Goal: Communication & Community: Answer question/provide support

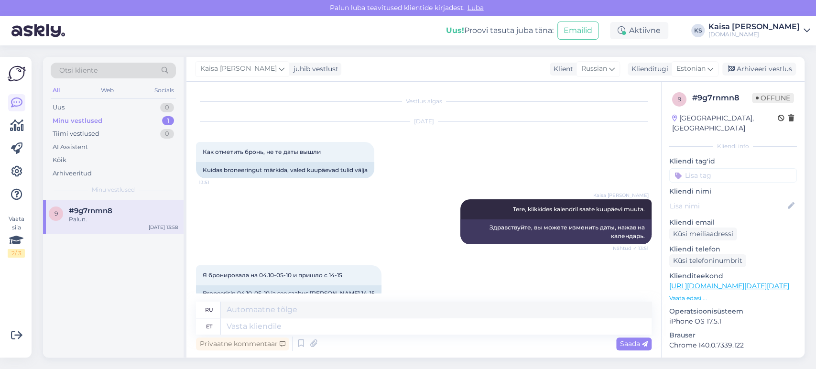
scroll to position [973, 0]
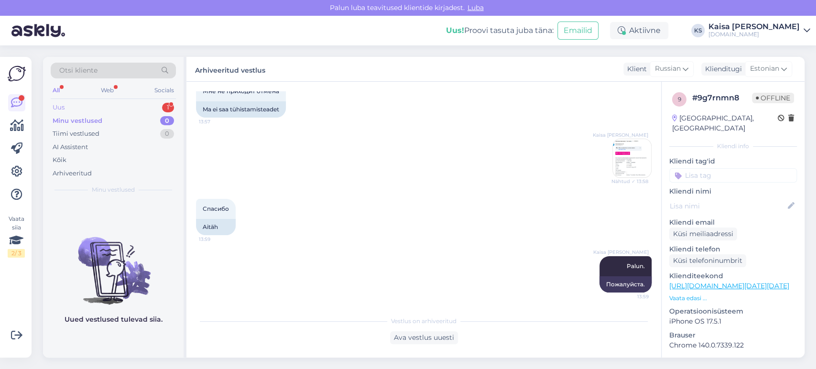
click at [153, 109] on div "Uus 1" at bounding box center [113, 107] width 125 height 13
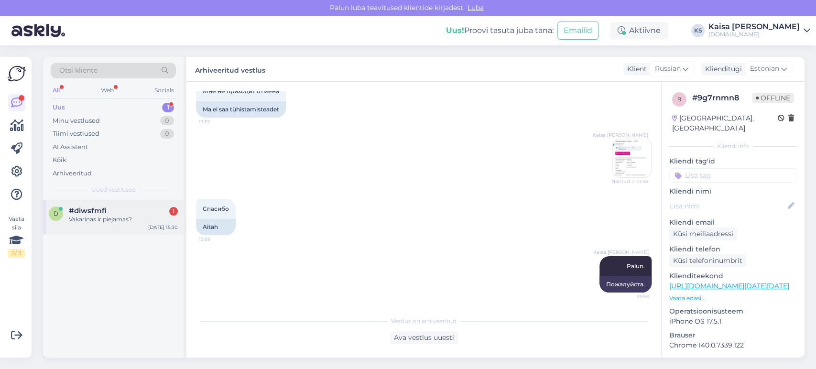
click at [120, 215] on div "Vakariņas ir piejamas?" at bounding box center [123, 219] width 109 height 9
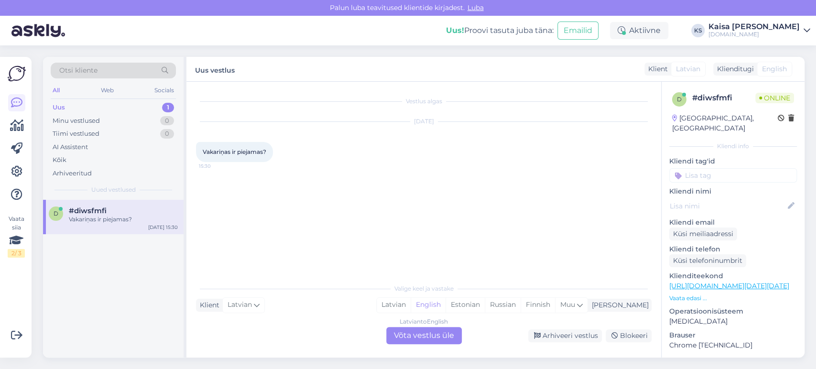
scroll to position [0, 0]
click at [485, 307] on div "Estonian" at bounding box center [465, 305] width 39 height 14
click at [452, 333] on div "Latvian to Estonian Võta vestlus üle" at bounding box center [424, 335] width 76 height 17
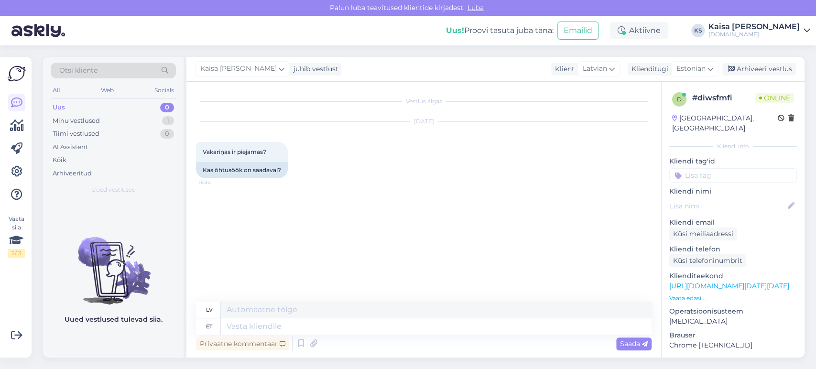
click at [695, 294] on p "Vaata edasi ..." at bounding box center [733, 298] width 128 height 9
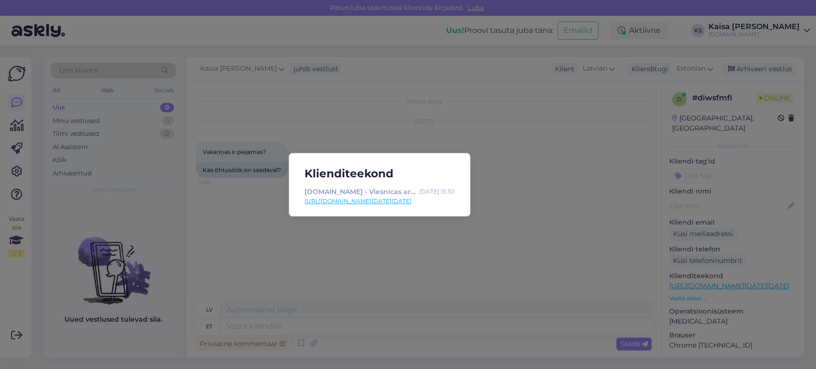
click at [428, 201] on link "[URL][DOMAIN_NAME][DATE][DATE]" at bounding box center [380, 201] width 150 height 9
click at [447, 252] on div "Klienditeekond [DOMAIN_NAME] - Viesnīcas ar īpašu maģiju [DATE] 15:30 [URL][DOM…" at bounding box center [408, 184] width 816 height 369
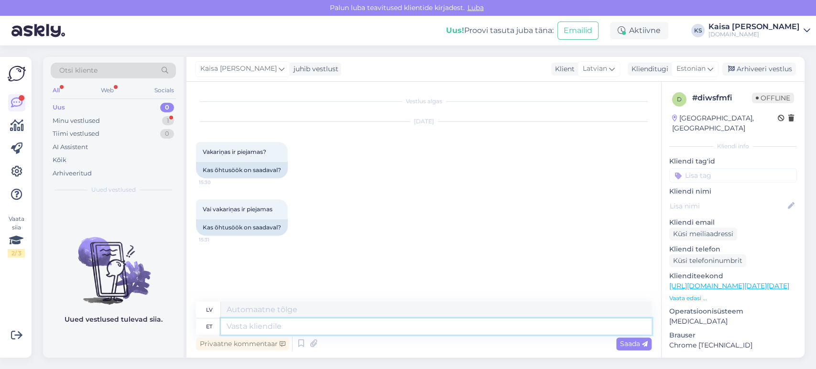
click at [405, 326] on textarea at bounding box center [436, 326] width 431 height 16
type textarea "Tere, tä"
type textarea "Sveiki,"
type textarea "Tere, täpsemat inf"
type textarea "Sveiki, sīkāka informācija"
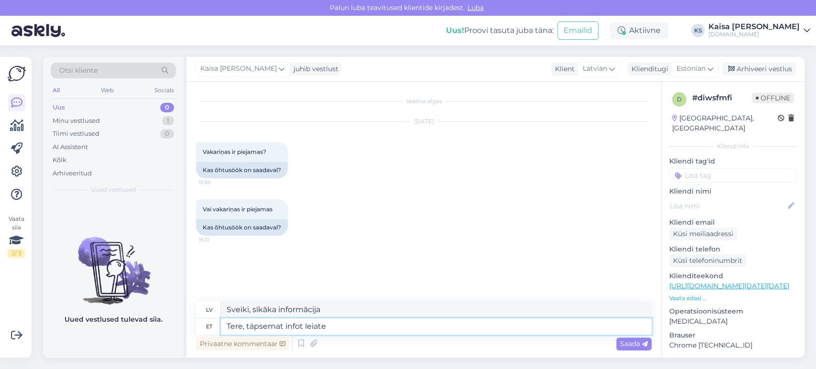
type textarea "Tere, täpsemat infot leiate"
type textarea "Sveiki, vairāk informācijas"
type textarea "Tere, täpsemat infot leiate siit"
type textarea "Sveiki, vairāk informācijas varat atrast šeit."
type textarea "Tere, täpsemat infot leiate siit:"
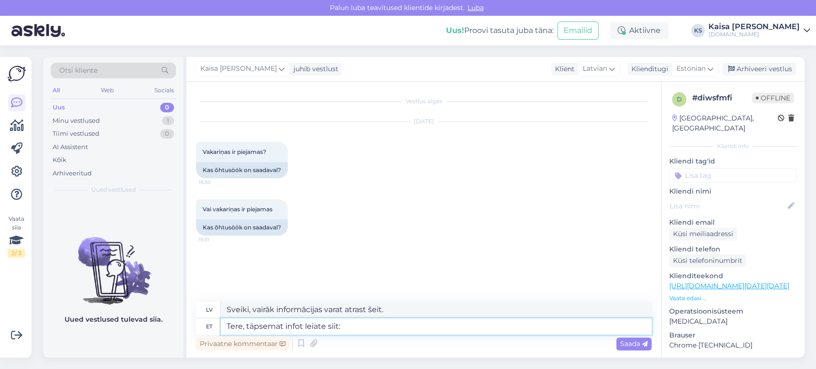
paste textarea "[URL][DOMAIN_NAME]"
type textarea "Sveiki, vairāk informācijas var atrast šeit:"
type textarea "Tere, täpsemat infot leiate siit: [URL][DOMAIN_NAME]"
type textarea "Sveiki, vairāk informācijas var atrast šeit: [URL][DOMAIN_NAME]"
type textarea "Tere, täpsemat infot leiate siit: [URL][DOMAIN_NAME]"
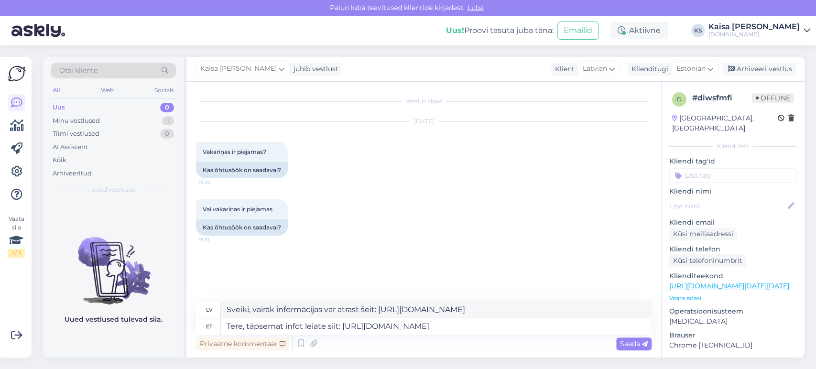
drag, startPoint x: 633, startPoint y: 345, endPoint x: 635, endPoint y: 339, distance: 6.5
click at [633, 345] on span "Saada" at bounding box center [634, 343] width 28 height 9
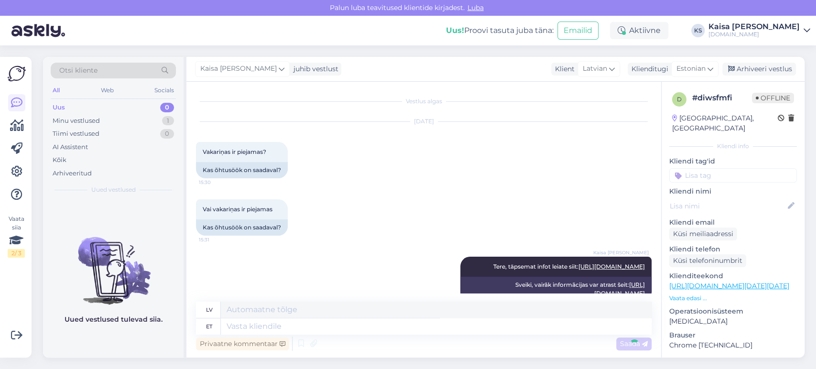
scroll to position [27, 0]
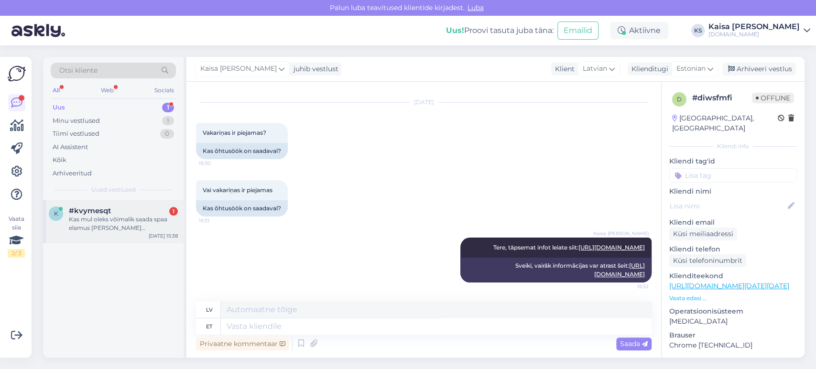
click at [111, 231] on div "Kas mul oleks võimalik saada spaa elamus [PERSON_NAME] majutuseta?" at bounding box center [123, 223] width 109 height 17
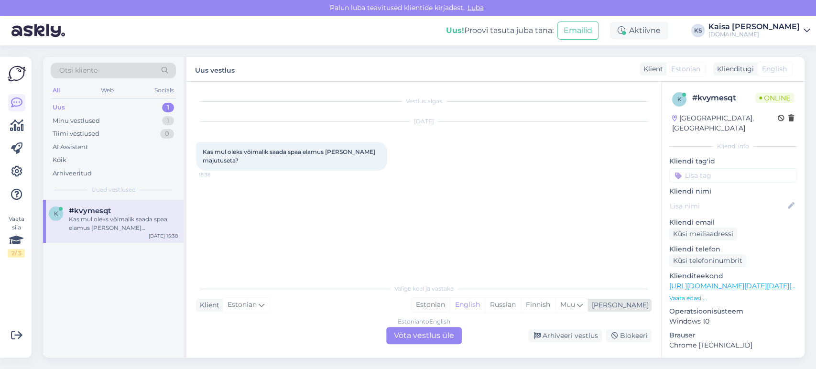
click at [450, 306] on div "Estonian" at bounding box center [430, 305] width 39 height 14
click at [450, 335] on div "Estonian to Estonian Võta vestlus üle" at bounding box center [424, 335] width 76 height 17
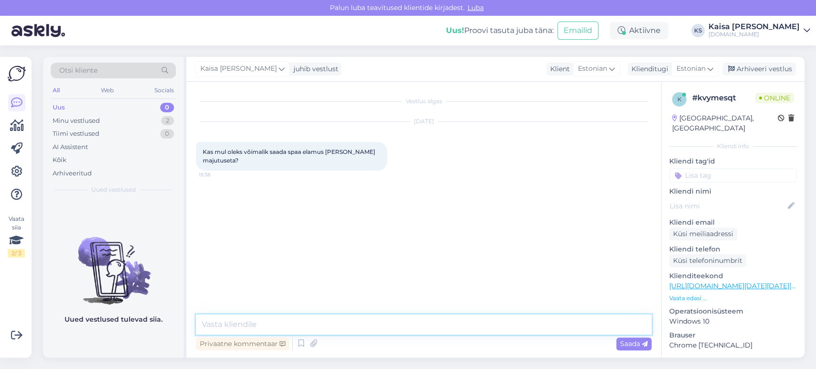
click at [445, 325] on textarea at bounding box center [424, 325] width 456 height 20
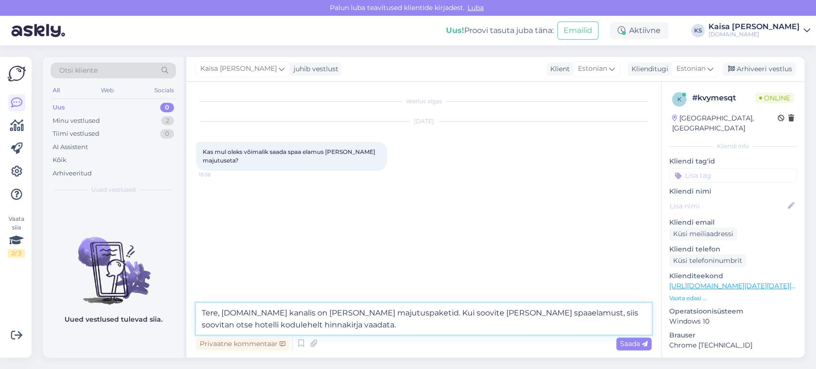
type textarea "Tere, [DOMAIN_NAME] kanalis on [PERSON_NAME] majutuspaketid. Kui soovite [PERSO…"
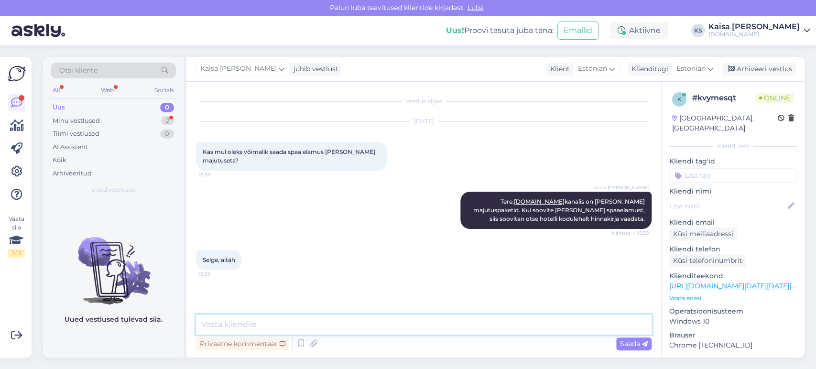
click at [390, 332] on textarea at bounding box center [424, 325] width 456 height 20
type textarea "Palun."
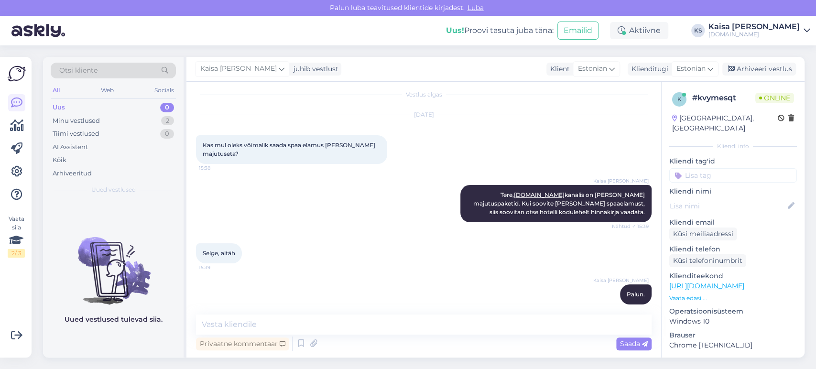
click at [425, 234] on div "Selge, aitäh 15:39" at bounding box center [424, 253] width 456 height 41
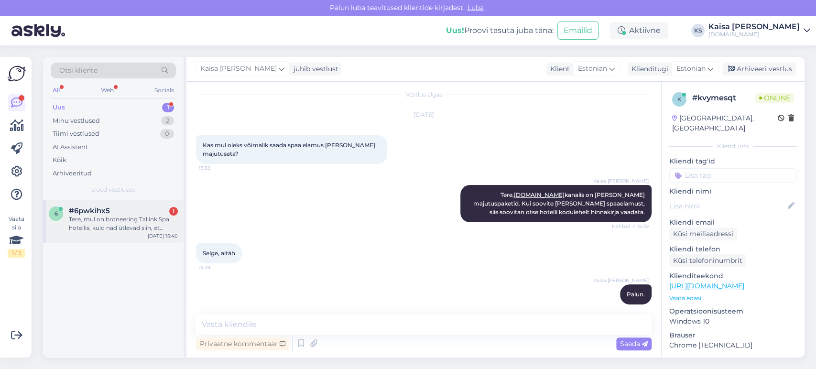
click at [134, 227] on div "Tere, mul on broneering Tallink Spa hotellis, kuid nad ütlevad siin, et broneer…" at bounding box center [123, 223] width 109 height 17
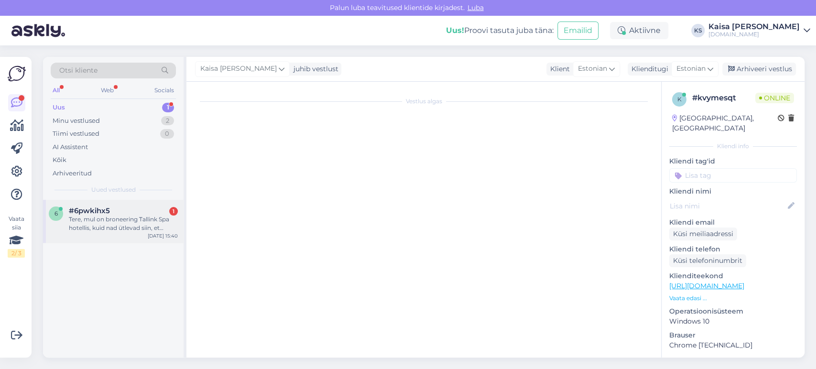
scroll to position [0, 0]
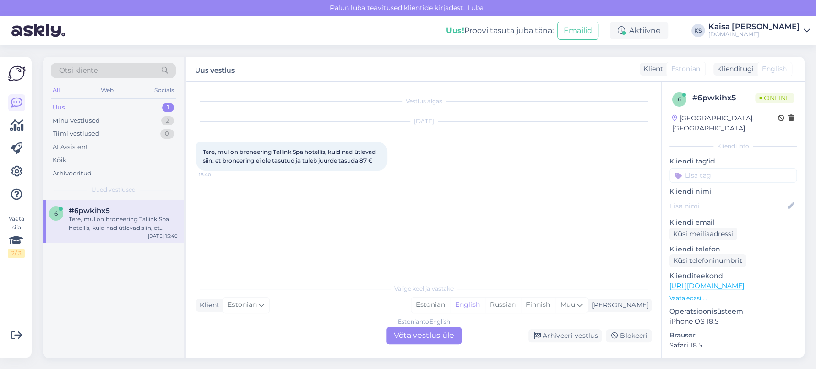
click at [690, 282] on link "[URL][DOMAIN_NAME]" at bounding box center [706, 286] width 75 height 9
click at [224, 211] on img at bounding box center [216, 211] width 38 height 38
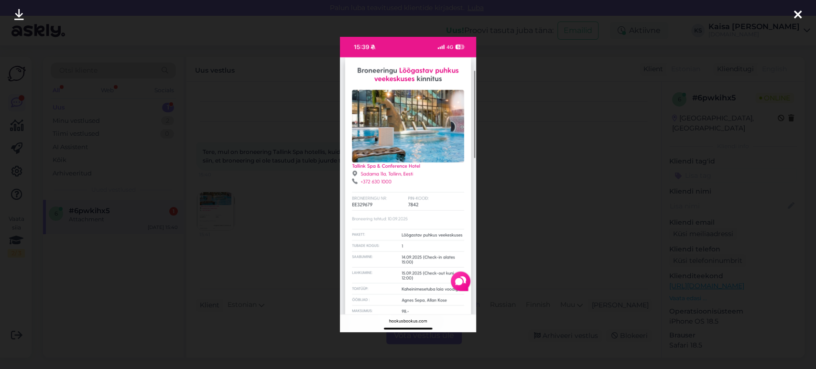
click at [497, 141] on div at bounding box center [408, 184] width 816 height 369
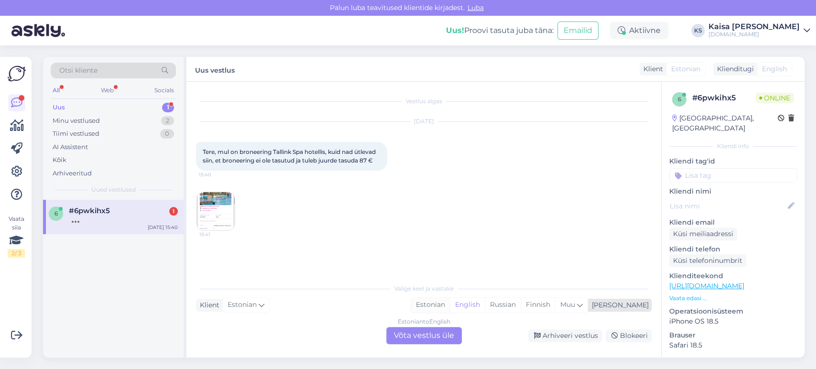
click at [450, 303] on div "Estonian" at bounding box center [430, 305] width 39 height 14
click at [443, 335] on div "Estonian to Estonian Võta vestlus üle" at bounding box center [424, 335] width 76 height 17
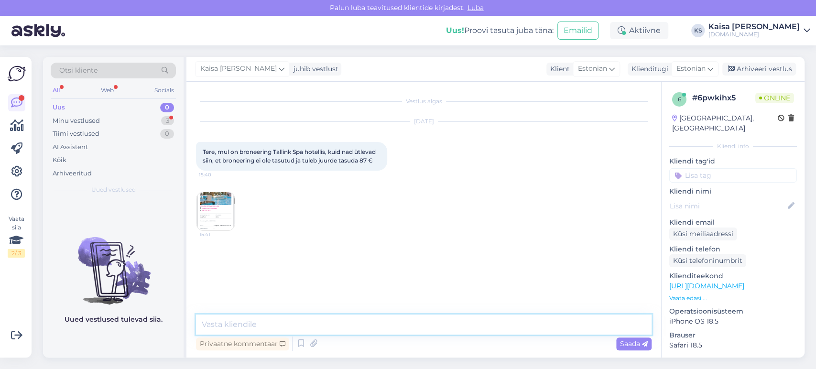
click at [447, 328] on textarea at bounding box center [424, 325] width 456 height 20
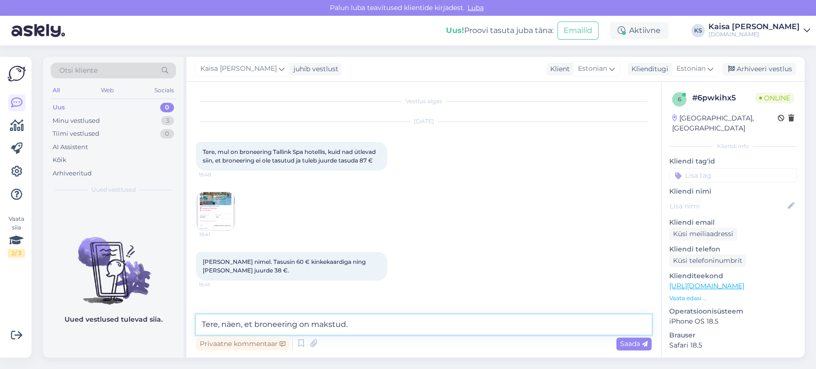
type textarea "Tere, näen, et broneering on makstud."
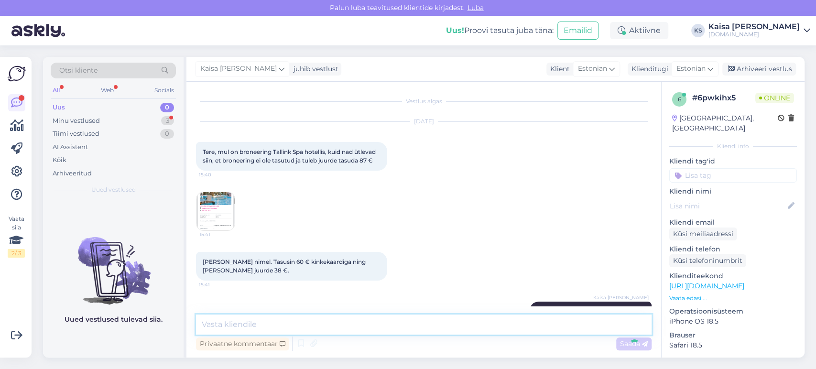
scroll to position [26, 0]
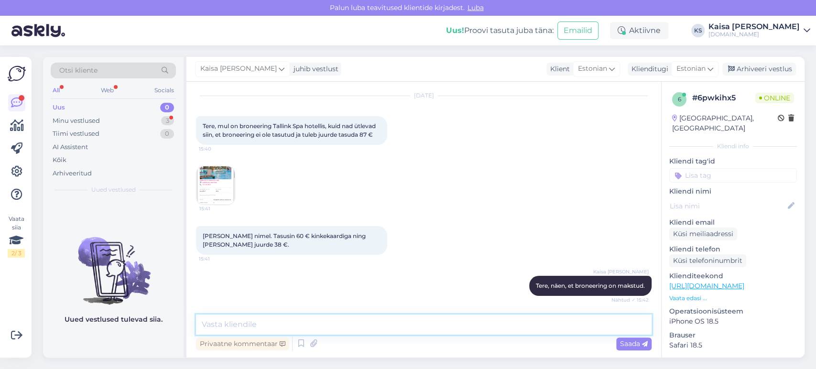
click at [406, 319] on textarea at bounding box center [424, 325] width 456 height 20
type textarea "Võtan hotelliga ühendust"
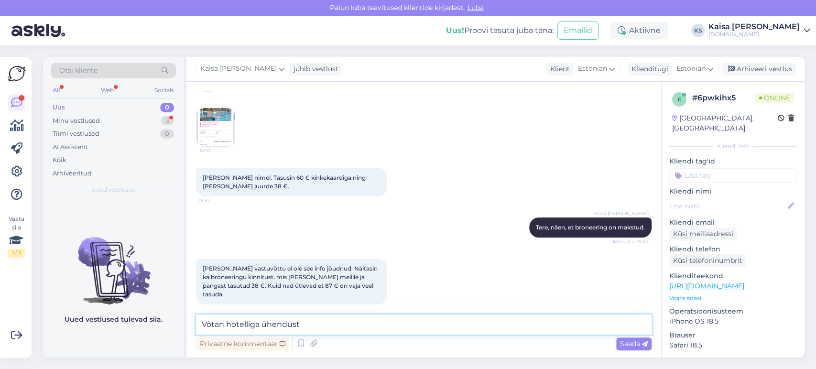
drag, startPoint x: 332, startPoint y: 321, endPoint x: 198, endPoint y: 327, distance: 134.0
click at [198, 327] on textarea "Võtan hotelliga ühendust" at bounding box center [424, 325] width 456 height 20
click at [386, 322] on textarea at bounding box center [424, 325] width 456 height 20
type textarea "V"
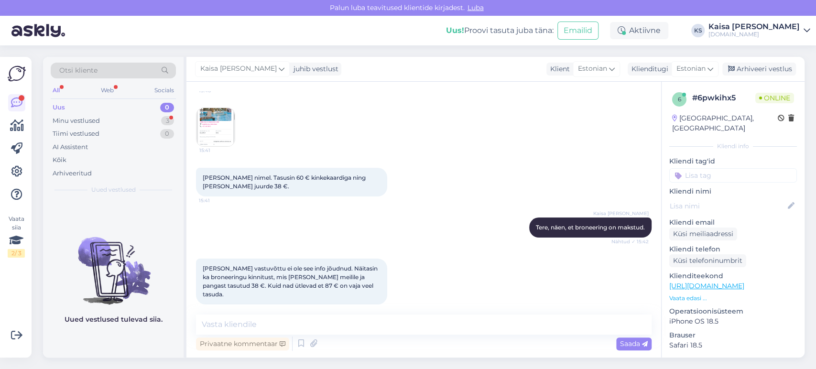
click at [409, 216] on div "Kaisa [PERSON_NAME] Tere, näen, et broneering on makstud. Nähtud ✓ 15:42" at bounding box center [424, 227] width 456 height 41
click at [427, 213] on div "Kaisa [PERSON_NAME] Tere, näen, et broneering on makstud. Nähtud ✓ 15:42" at bounding box center [424, 227] width 456 height 41
click at [416, 318] on textarea at bounding box center [424, 325] width 456 height 20
type textarea "H"
type textarea "Üks hetk, võtan hotelliga ühendust."
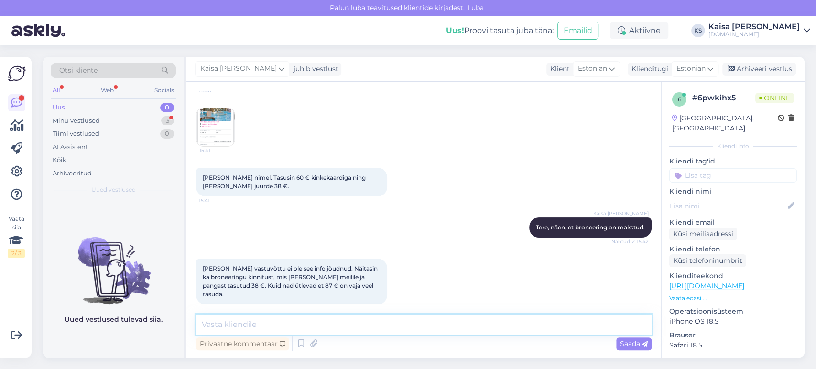
scroll to position [125, 0]
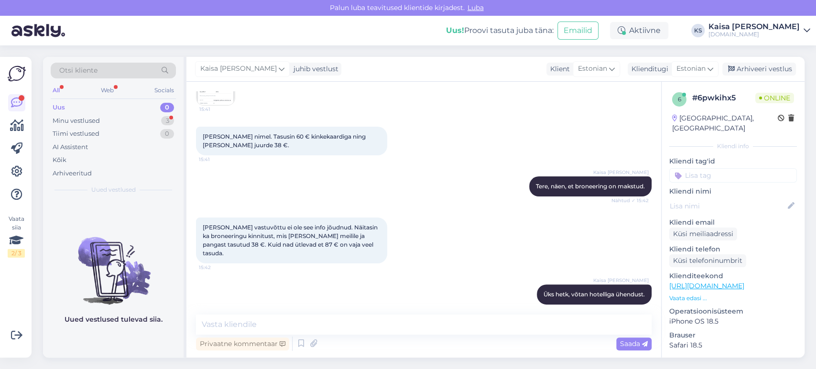
click at [463, 230] on div "[PERSON_NAME] vastuvõttu ei ole see info jõudnud. Näitasin ka broneeringu kinni…" at bounding box center [424, 240] width 456 height 67
click at [440, 184] on div "Kaisa [PERSON_NAME] Tere, näen, et broneering on makstud. Nähtud ✓ 15:42" at bounding box center [424, 186] width 456 height 41
click at [395, 320] on textarea at bounding box center [424, 325] width 456 height 20
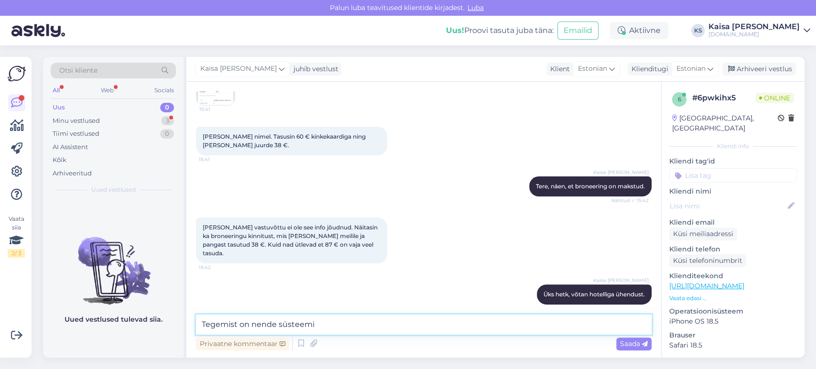
click at [252, 326] on textarea "Tegemist on nende süsteemi" at bounding box center [424, 325] width 456 height 20
click at [383, 327] on textarea "Tegemist on tõenäoliselt nende süsteemi" at bounding box center [424, 325] width 456 height 20
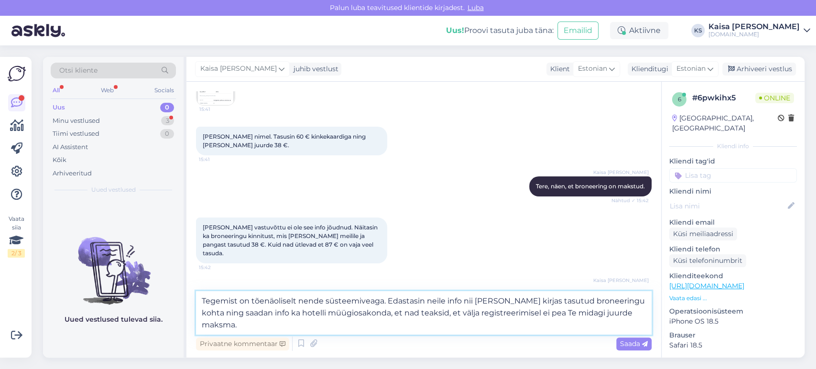
type textarea "Tegemist on tõenäoliselt nende süsteemiveaga. Edastasin neile info nii [PERSON_…"
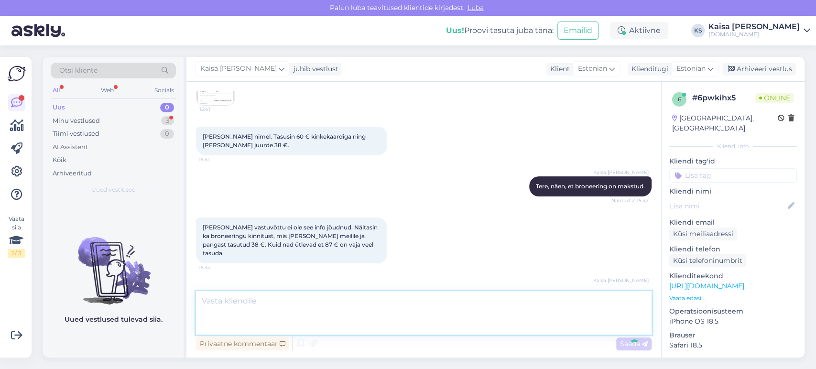
scroll to position [192, 0]
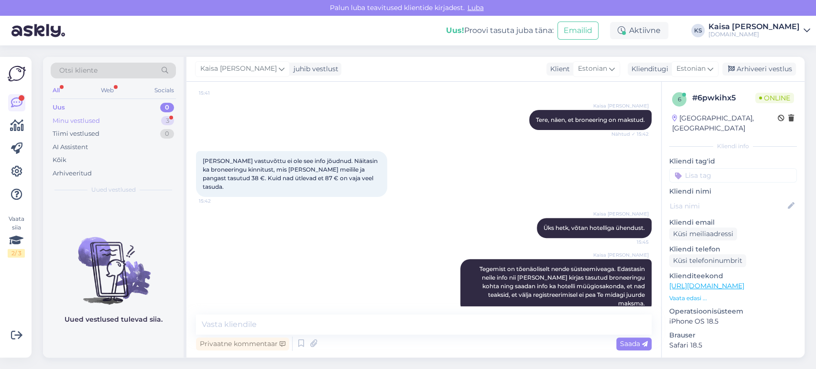
click at [164, 118] on div "3" at bounding box center [167, 121] width 13 height 10
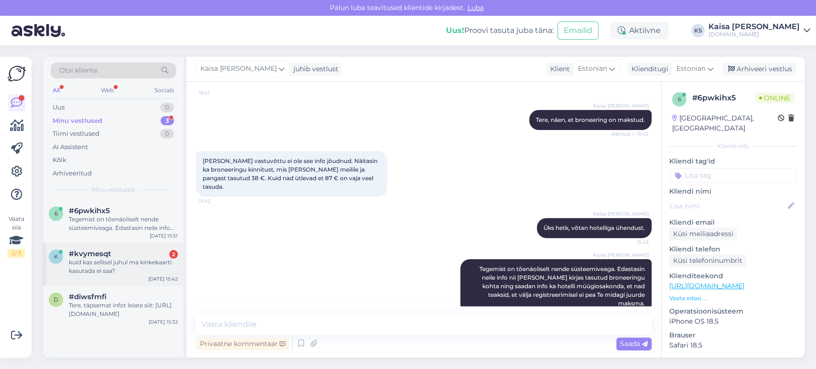
click at [131, 266] on div "kuid kas sellisel juhul ma kinkekaarti kasutada ei saa?" at bounding box center [123, 266] width 109 height 17
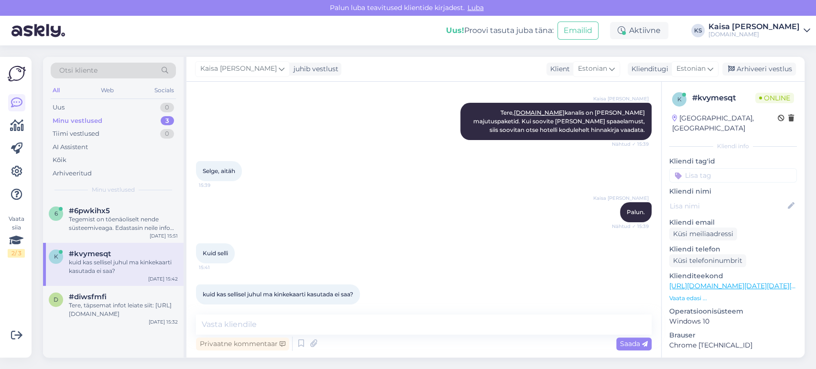
scroll to position [88, 0]
click at [383, 322] on textarea at bounding box center [424, 325] width 456 height 20
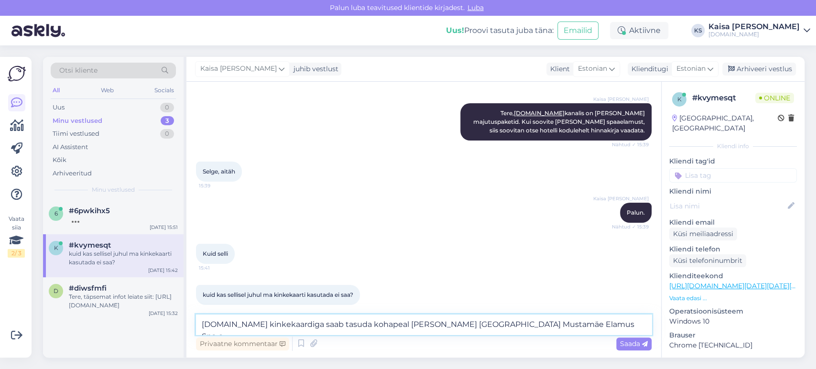
type textarea "[DOMAIN_NAME] kinkekaardiga saab tasuda kohapeal [PERSON_NAME] [GEOGRAPHIC_DATA…"
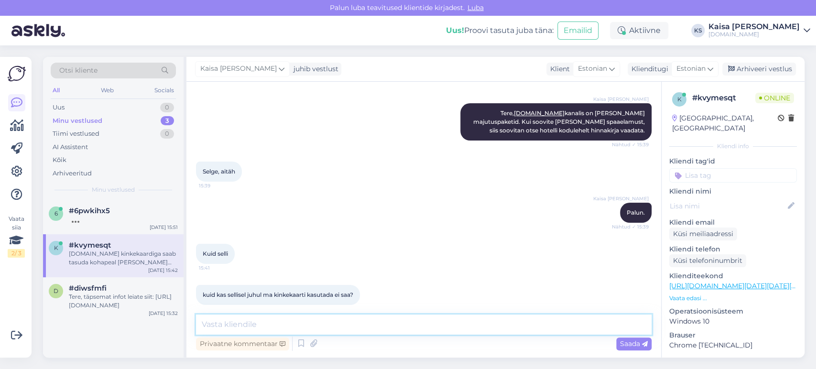
scroll to position [139, 0]
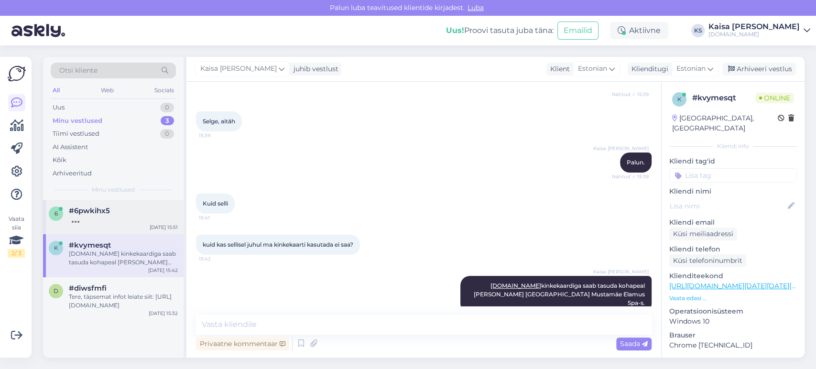
click at [107, 224] on div "6 #6pwkihx5 [DATE] 15:51" at bounding box center [113, 217] width 141 height 34
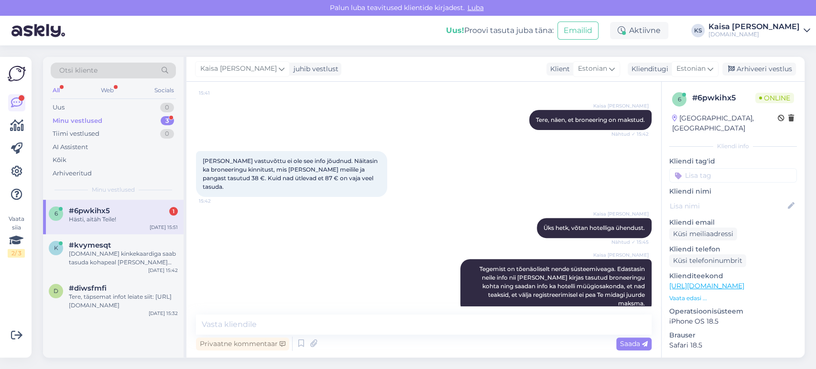
scroll to position [233, 0]
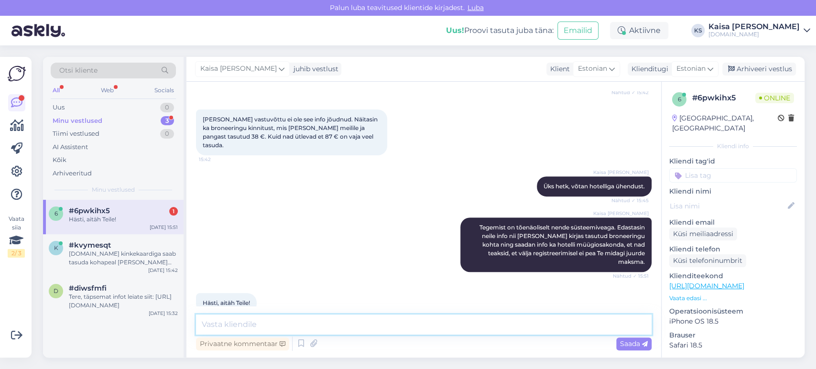
click at [383, 317] on textarea at bounding box center [424, 325] width 456 height 20
type textarea "Palun."
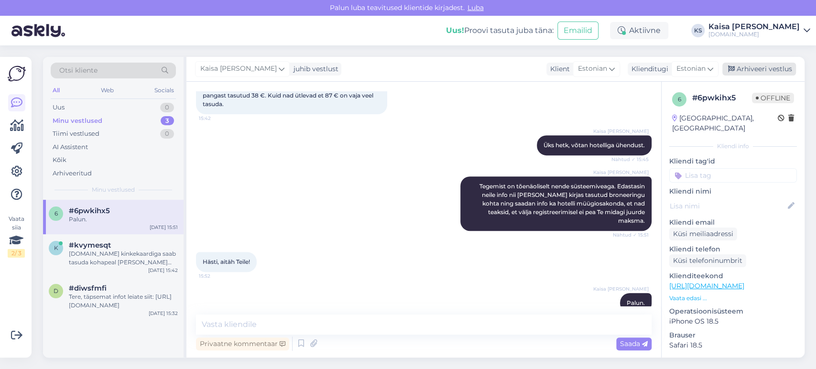
click at [760, 72] on div "Arhiveeri vestlus" at bounding box center [760, 69] width 74 height 13
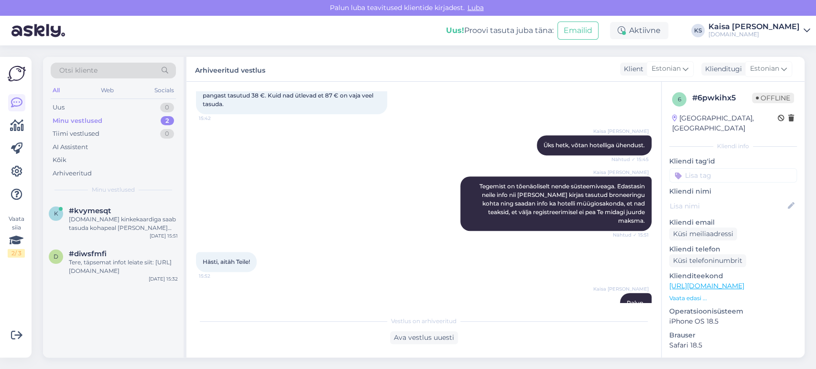
click at [113, 225] on div "[DOMAIN_NAME] kinkekaardiga saab tasuda kohapeal [PERSON_NAME] [GEOGRAPHIC_DATA…" at bounding box center [123, 223] width 109 height 17
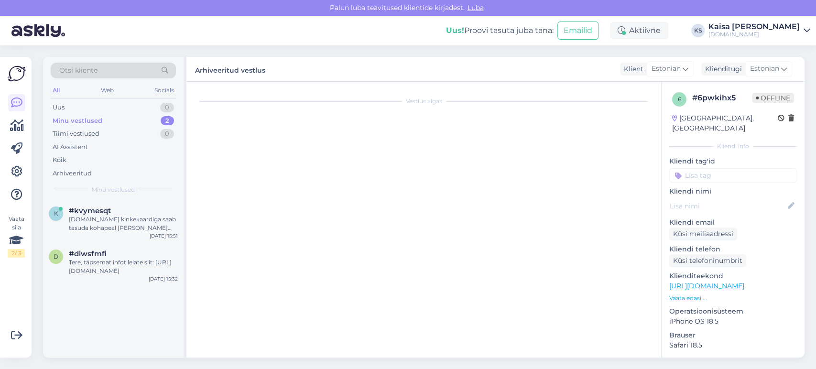
scroll to position [139, 0]
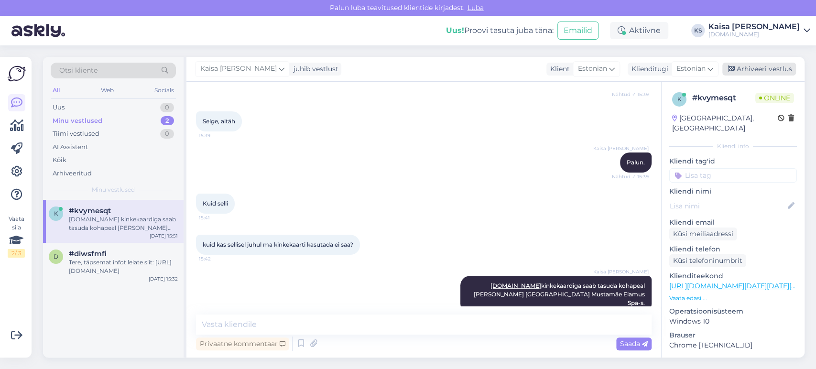
click at [752, 66] on div "Arhiveeri vestlus" at bounding box center [760, 69] width 74 height 13
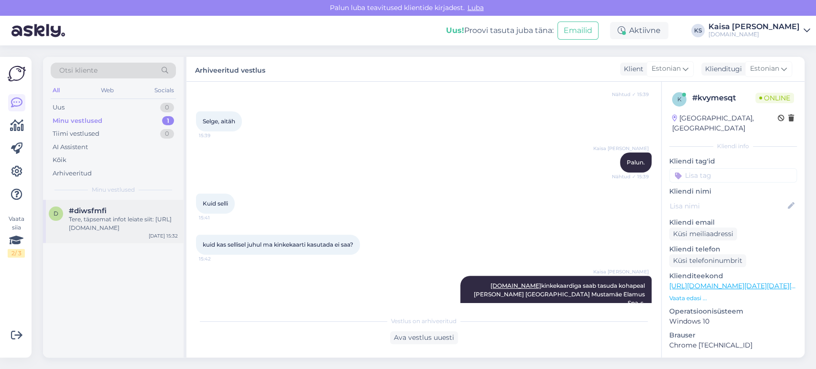
click at [133, 229] on div "Tere, täpsemat infot leiate siit: [URL][DOMAIN_NAME]" at bounding box center [123, 223] width 109 height 17
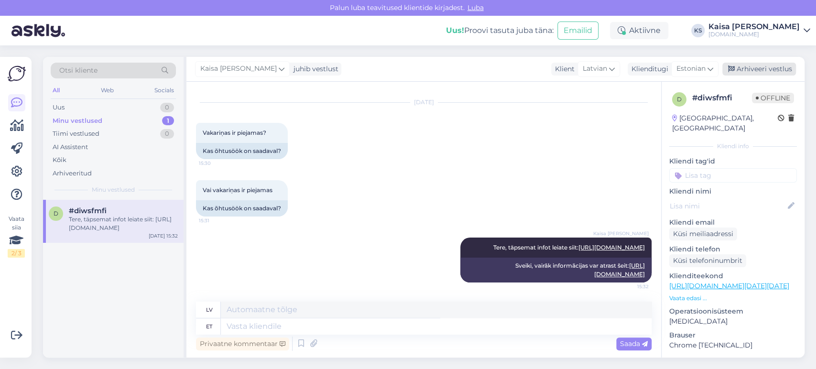
click at [781, 69] on div "Arhiveeri vestlus" at bounding box center [760, 69] width 74 height 13
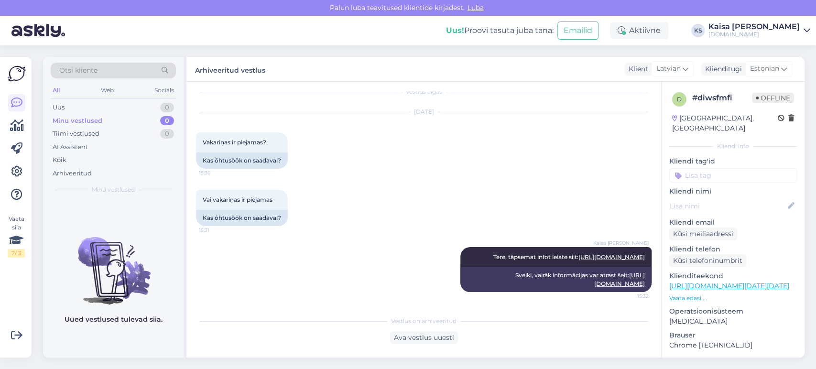
click at [775, 32] on div "[DOMAIN_NAME]" at bounding box center [754, 35] width 91 height 8
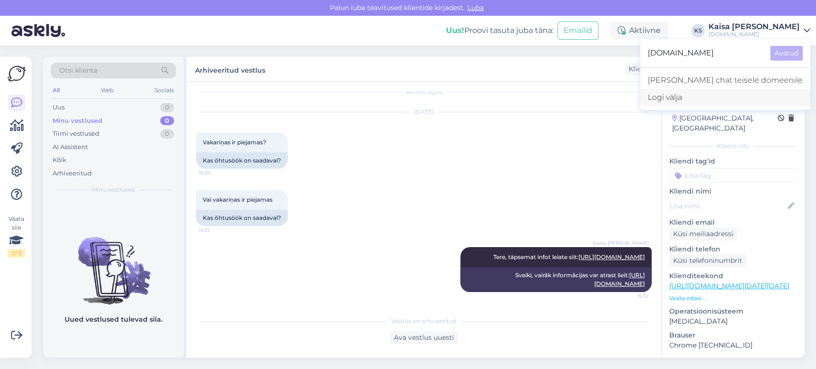
click at [738, 97] on div "Logi välja" at bounding box center [725, 97] width 170 height 17
